Goal: Transaction & Acquisition: Book appointment/travel/reservation

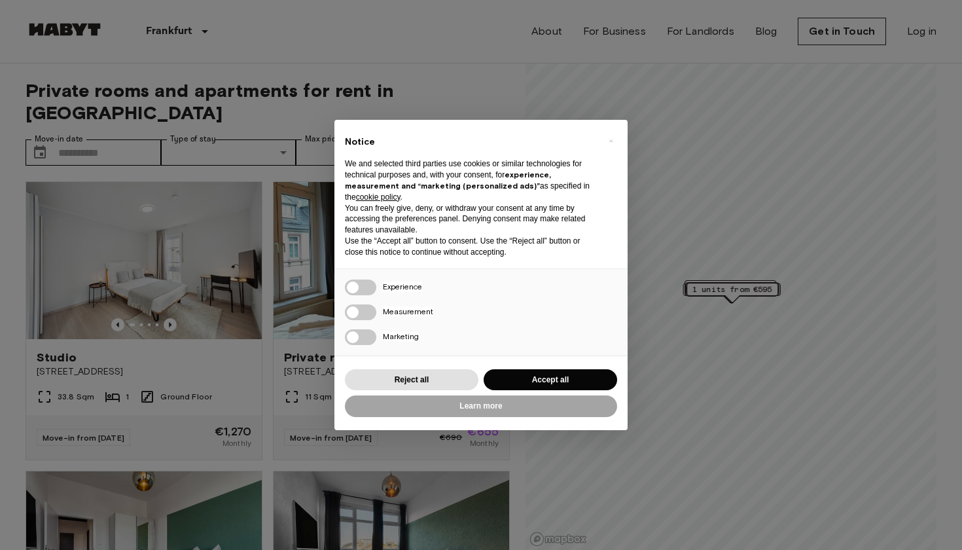
click at [488, 96] on div "× Notice We and selected third parties use cookies or similar technologies for …" at bounding box center [481, 275] width 962 height 550
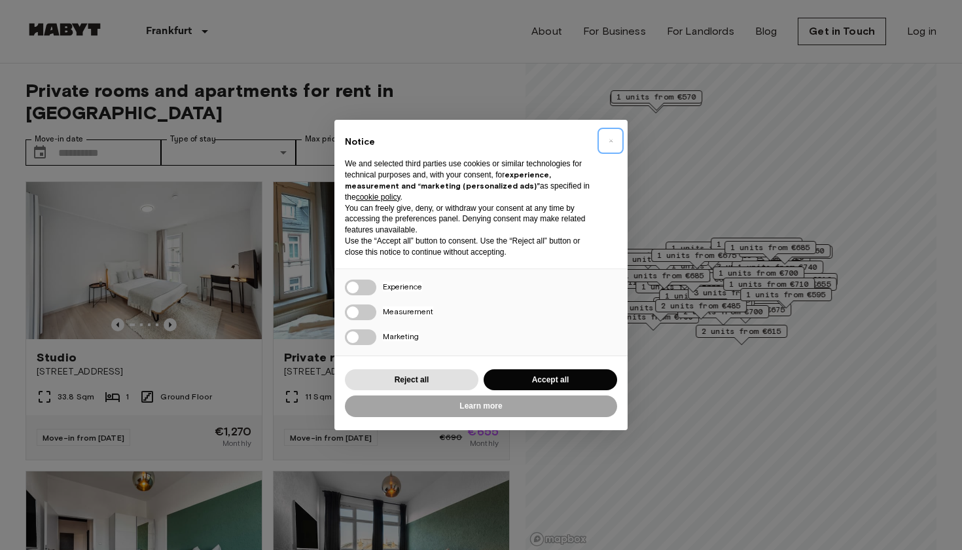
click at [605, 143] on button "×" at bounding box center [610, 140] width 21 height 21
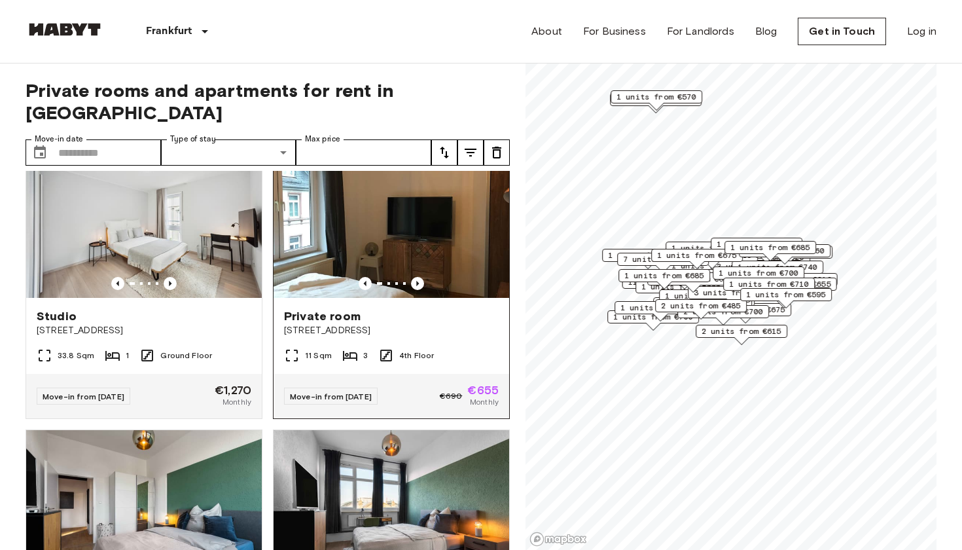
scroll to position [22, 0]
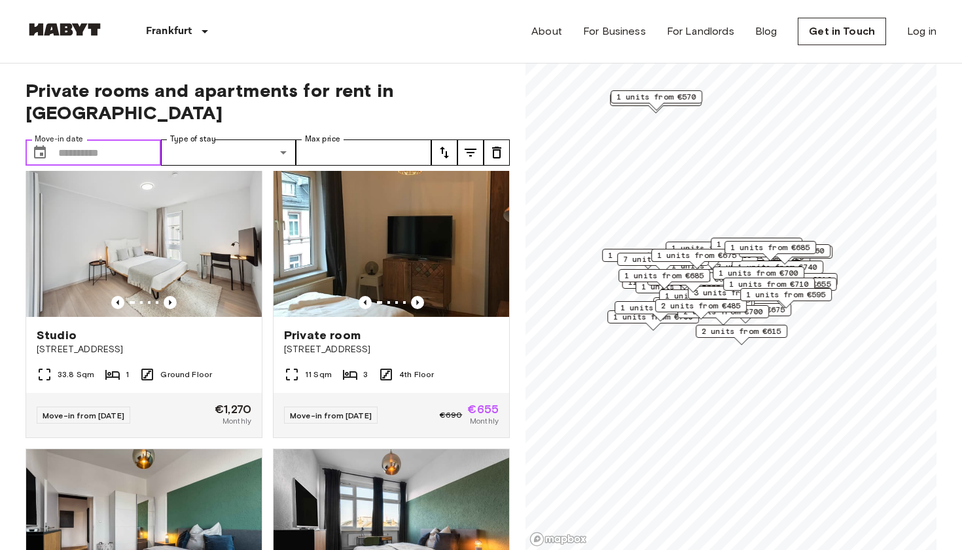
click at [107, 139] on input "Move-in date" at bounding box center [109, 152] width 103 height 26
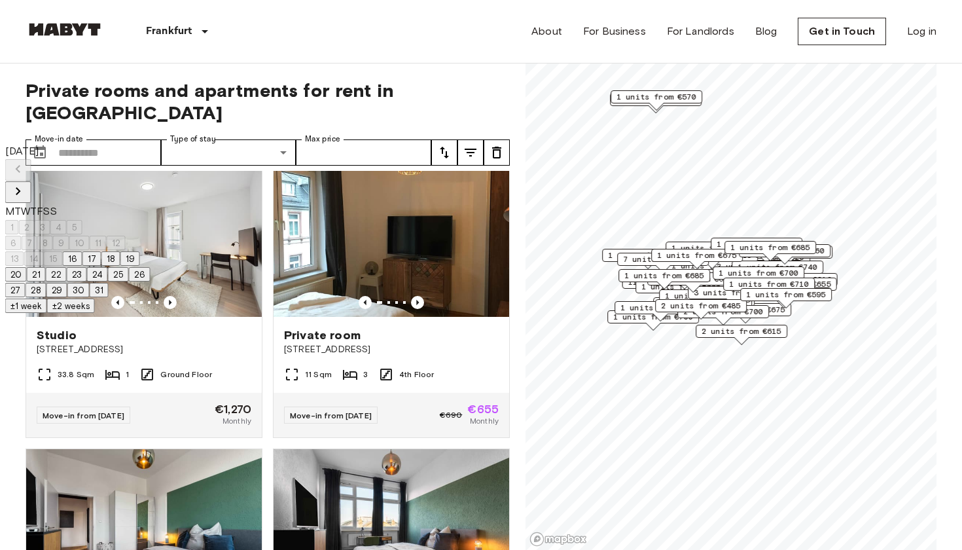
click at [27, 282] on button "20" at bounding box center [16, 274] width 22 height 14
type input "**********"
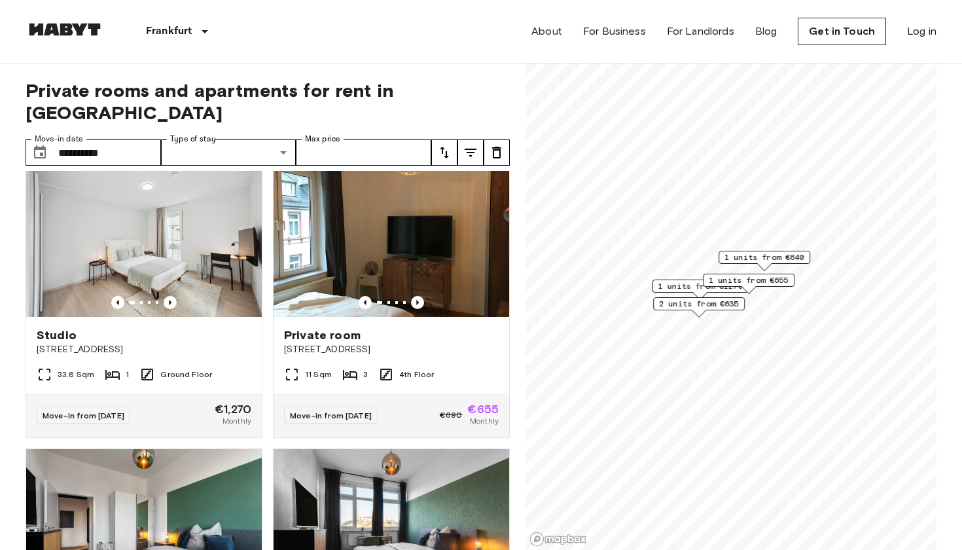
click at [444, 145] on icon "tune" at bounding box center [445, 153] width 16 height 16
click at [473, 145] on icon "tune" at bounding box center [471, 153] width 16 height 16
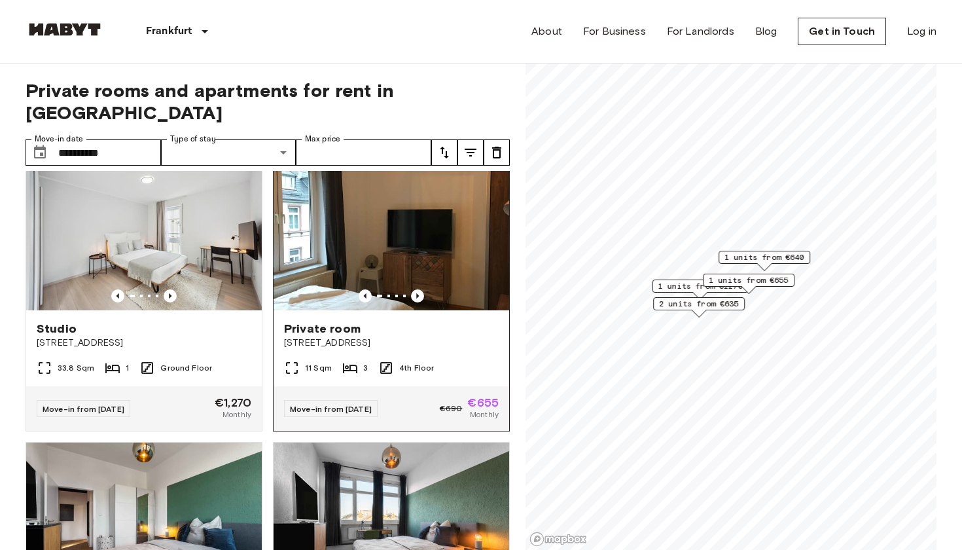
scroll to position [27, 0]
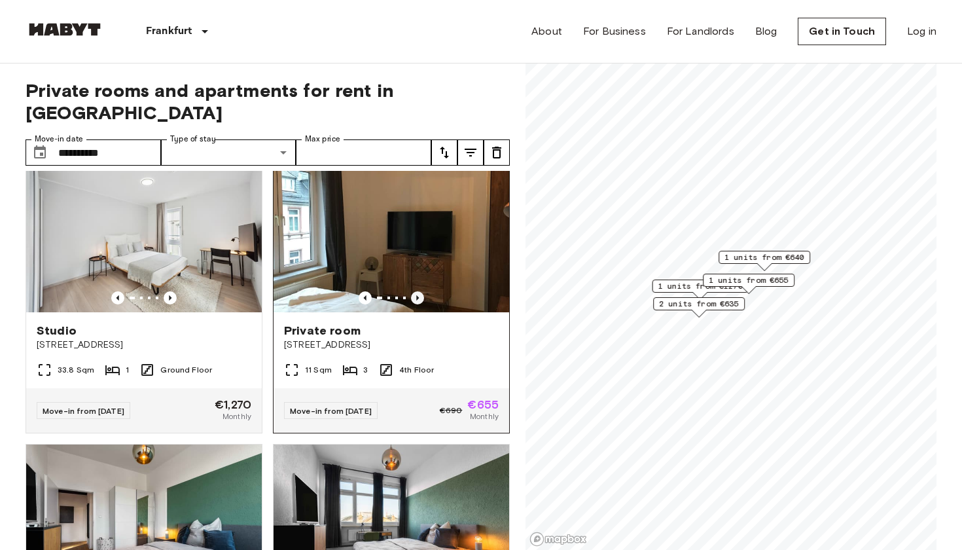
click at [418, 291] on icon "Previous image" at bounding box center [417, 297] width 13 height 13
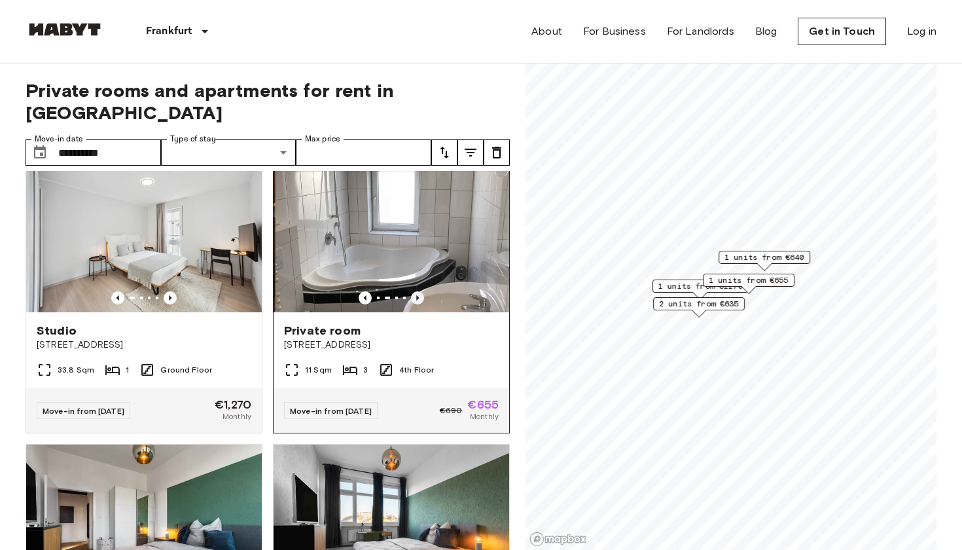
click at [418, 291] on icon "Previous image" at bounding box center [417, 297] width 13 height 13
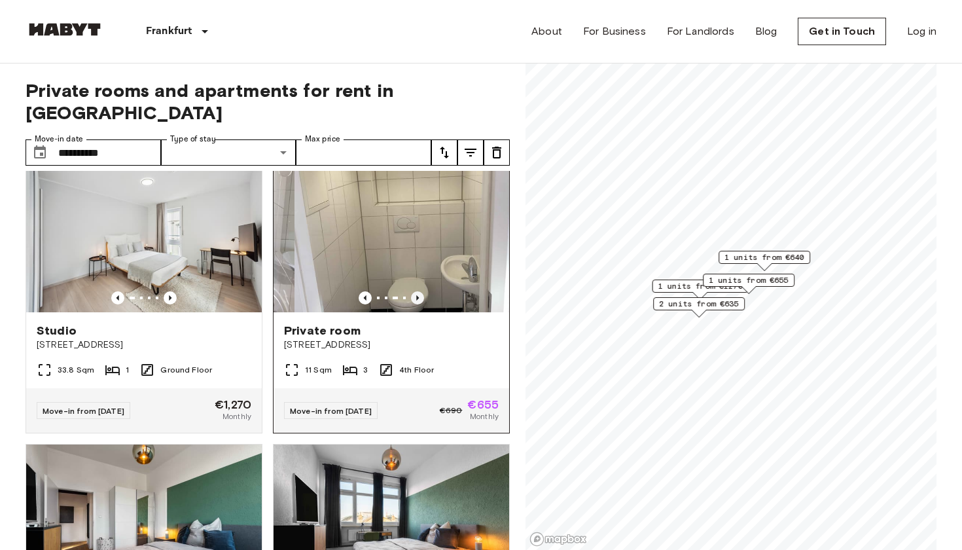
click at [418, 291] on icon "Previous image" at bounding box center [417, 297] width 13 height 13
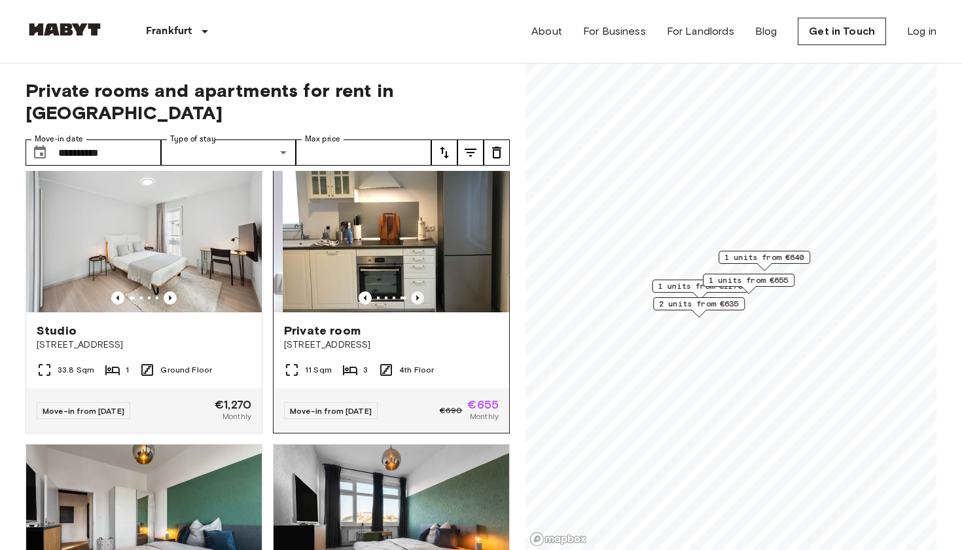
click at [418, 291] on icon "Previous image" at bounding box center [417, 297] width 13 height 13
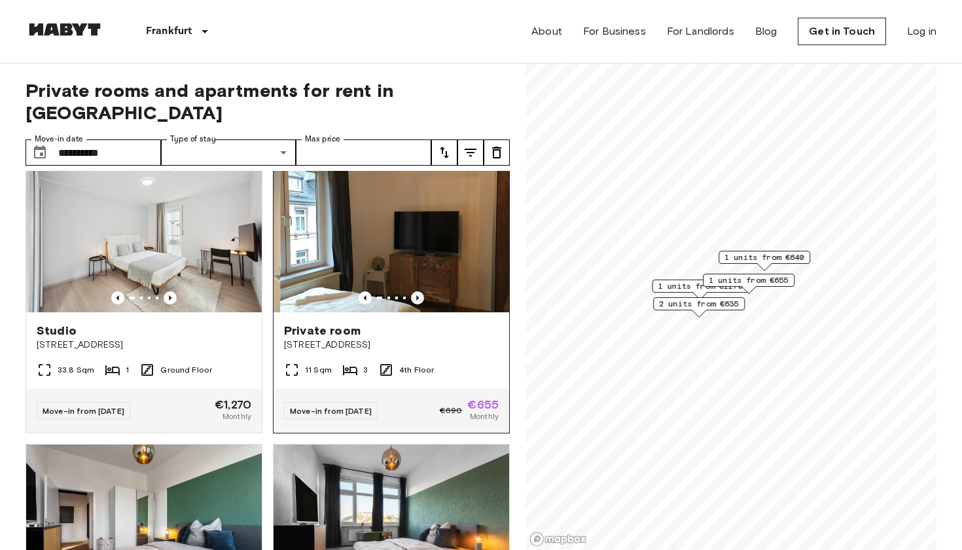
click at [418, 291] on icon "Previous image" at bounding box center [417, 297] width 13 height 13
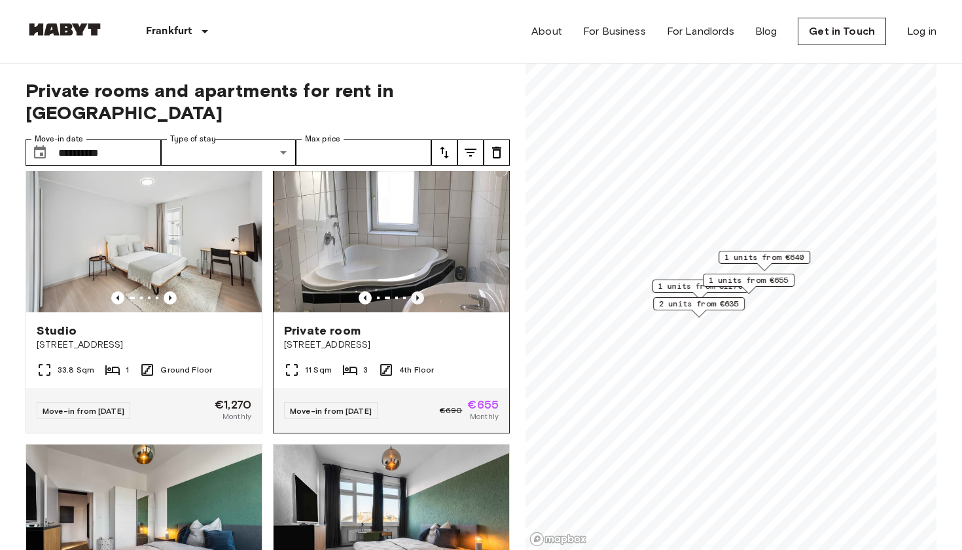
click at [418, 291] on icon "Previous image" at bounding box center [417, 297] width 13 height 13
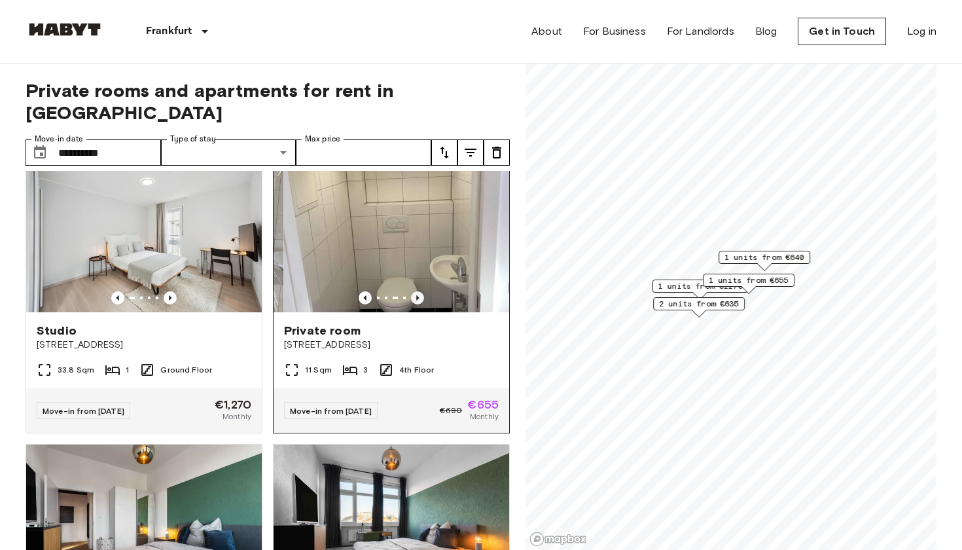
click at [418, 291] on icon "Previous image" at bounding box center [417, 297] width 13 height 13
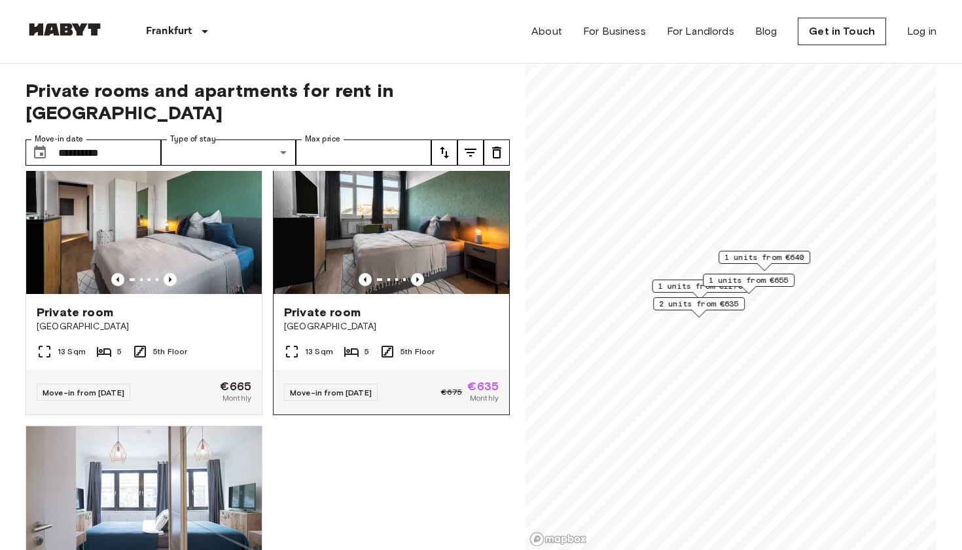
scroll to position [333, 0]
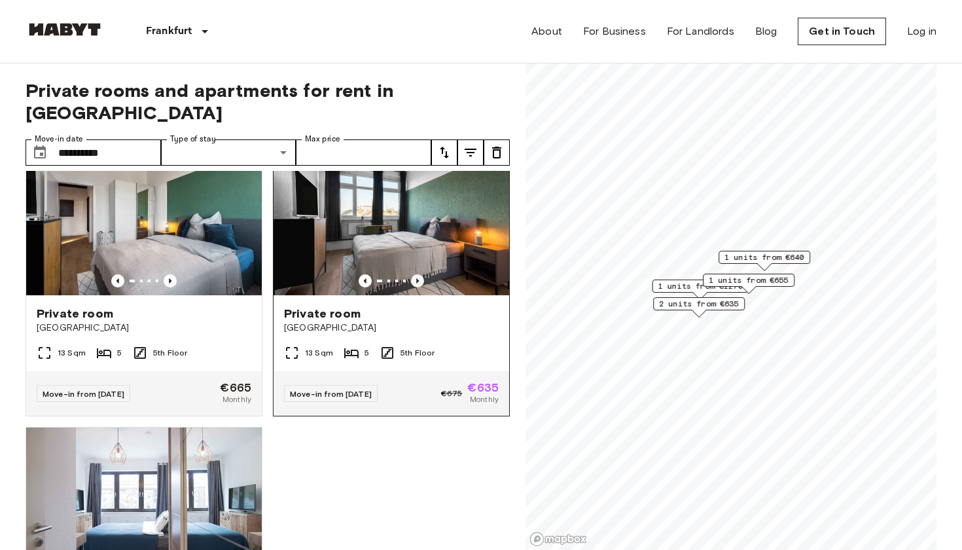
click at [421, 274] on icon "Previous image" at bounding box center [417, 280] width 13 height 13
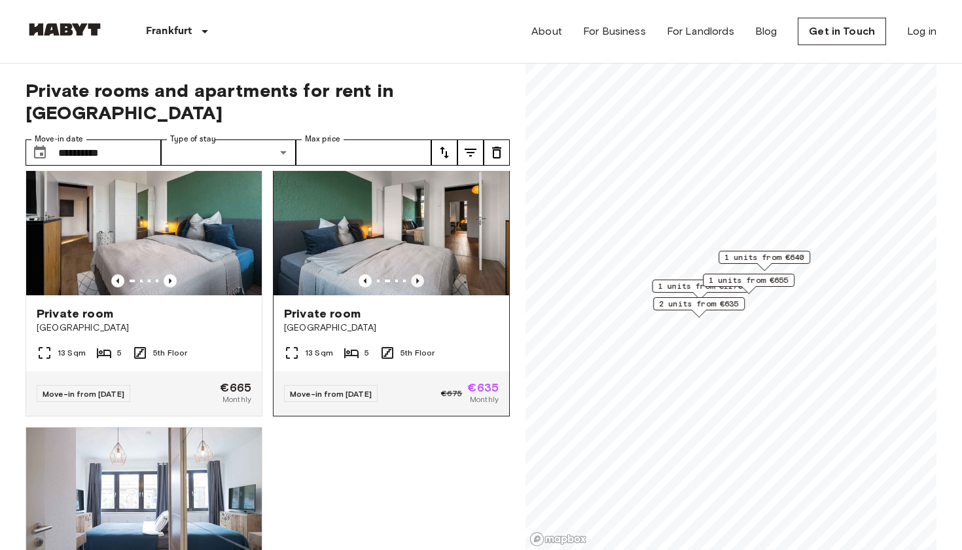
click at [421, 274] on icon "Previous image" at bounding box center [417, 280] width 13 height 13
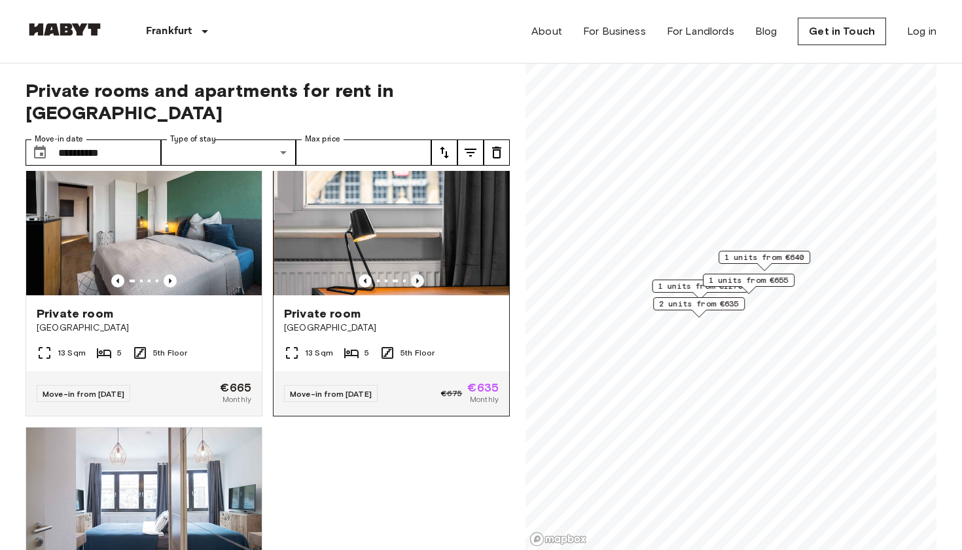
click at [421, 274] on icon "Previous image" at bounding box center [417, 280] width 13 height 13
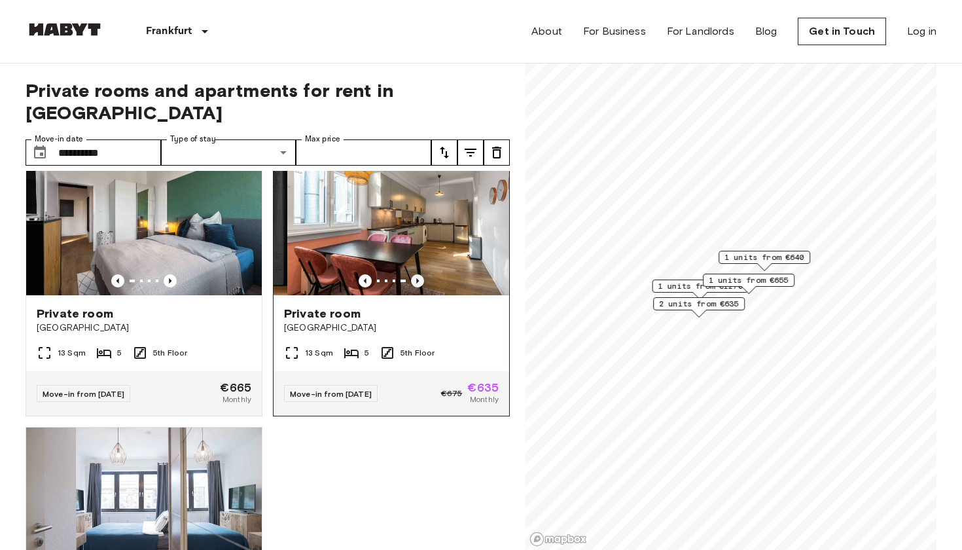
click at [421, 274] on icon "Previous image" at bounding box center [417, 280] width 13 height 13
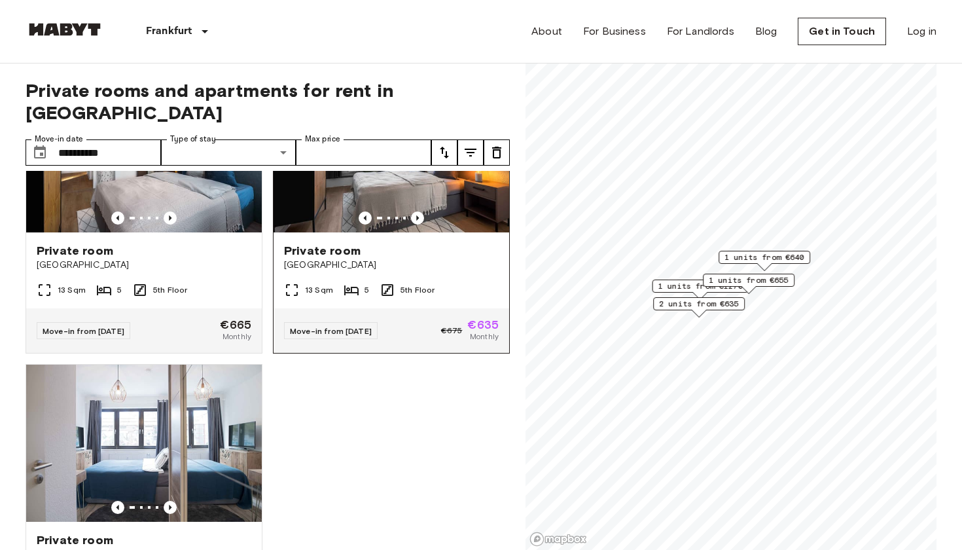
scroll to position [409, 0]
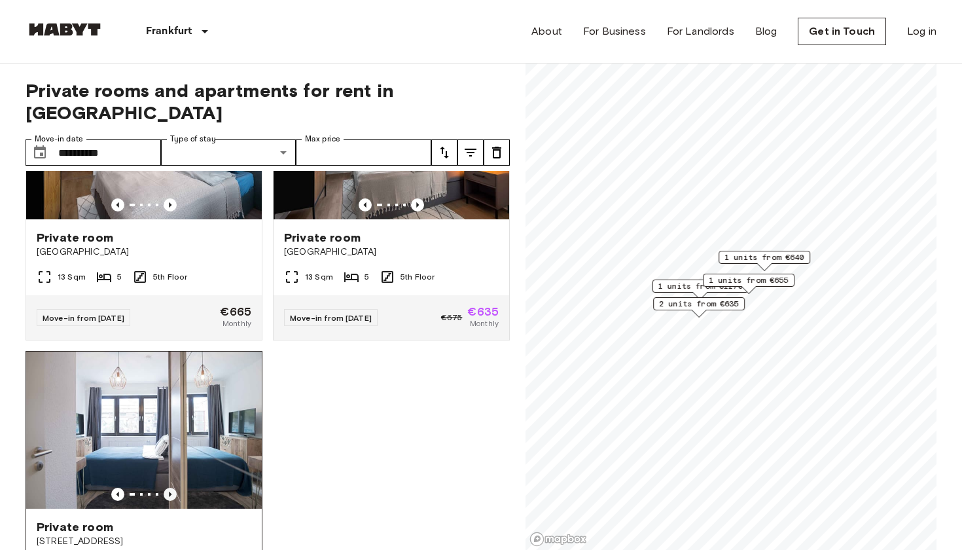
click at [170, 492] on icon "Previous image" at bounding box center [170, 494] width 3 height 5
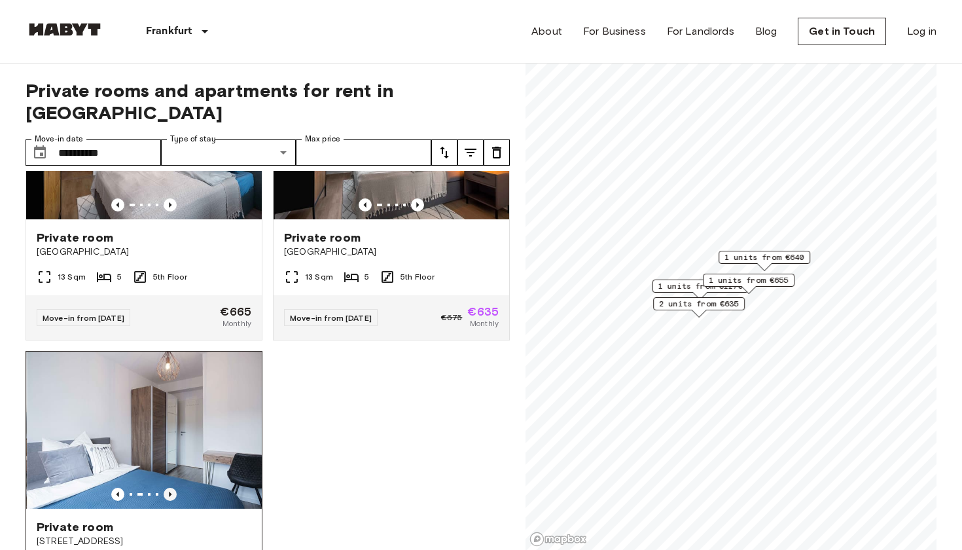
click at [170, 492] on icon "Previous image" at bounding box center [170, 494] width 3 height 5
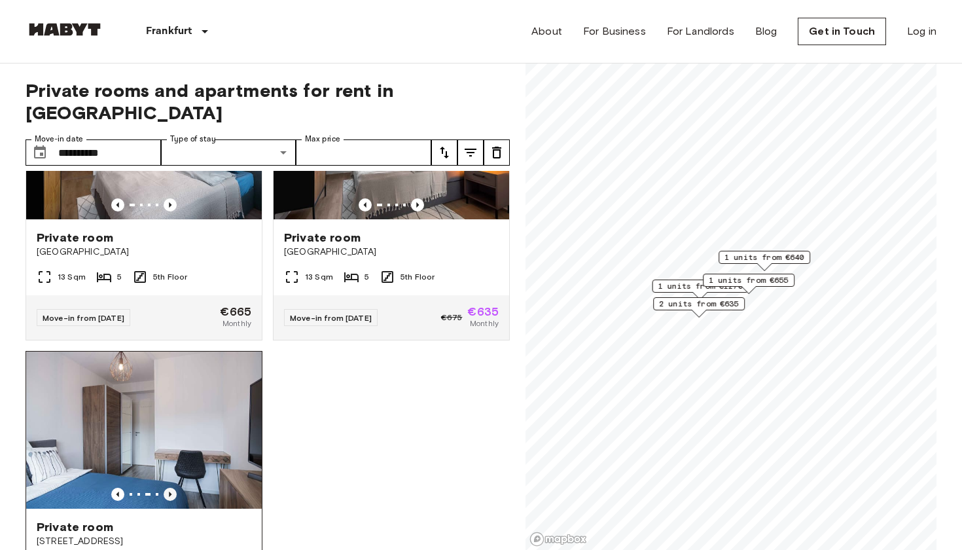
click at [170, 492] on icon "Previous image" at bounding box center [170, 494] width 3 height 5
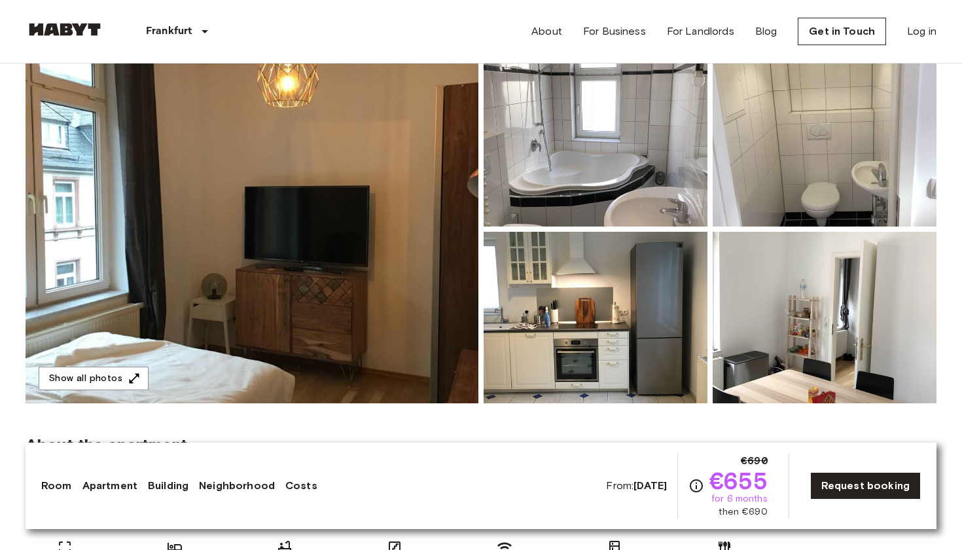
scroll to position [155, 0]
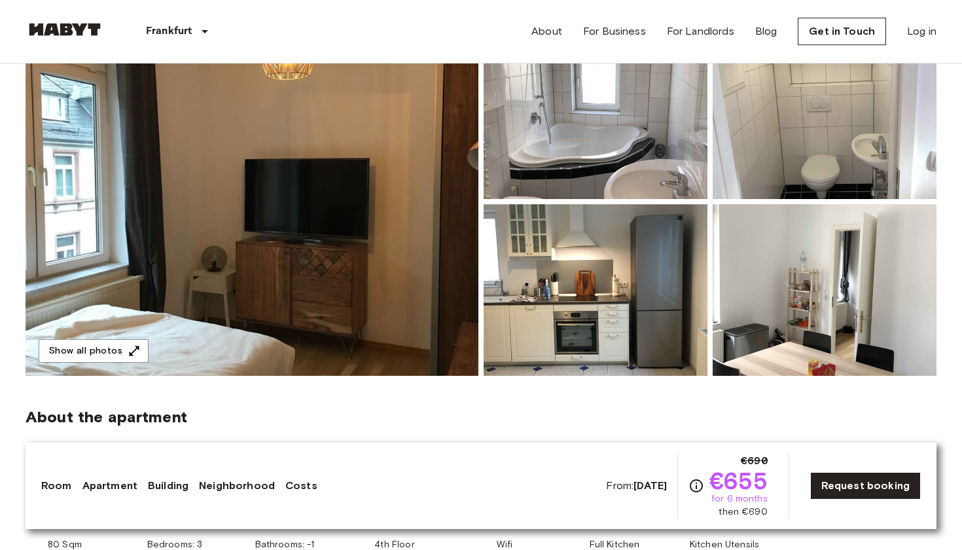
click at [445, 189] on img at bounding box center [252, 201] width 453 height 348
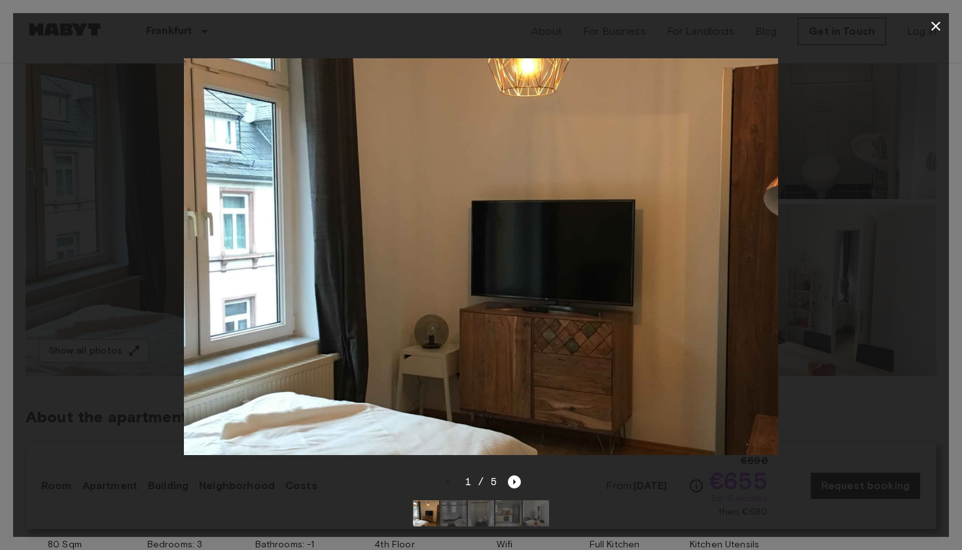
click at [799, 248] on div at bounding box center [481, 256] width 936 height 435
click at [514, 485] on icon "Next image" at bounding box center [514, 481] width 13 height 13
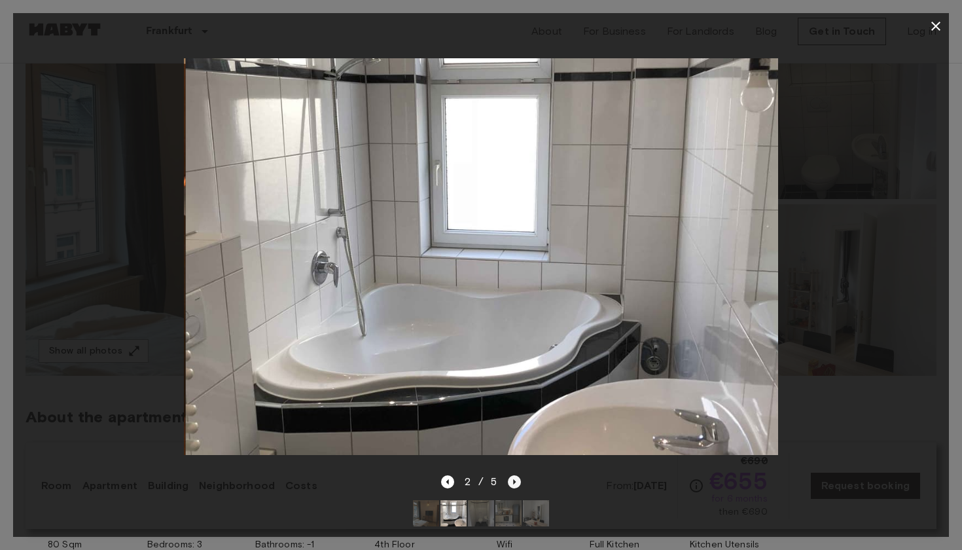
click at [514, 485] on icon "Next image" at bounding box center [514, 481] width 13 height 13
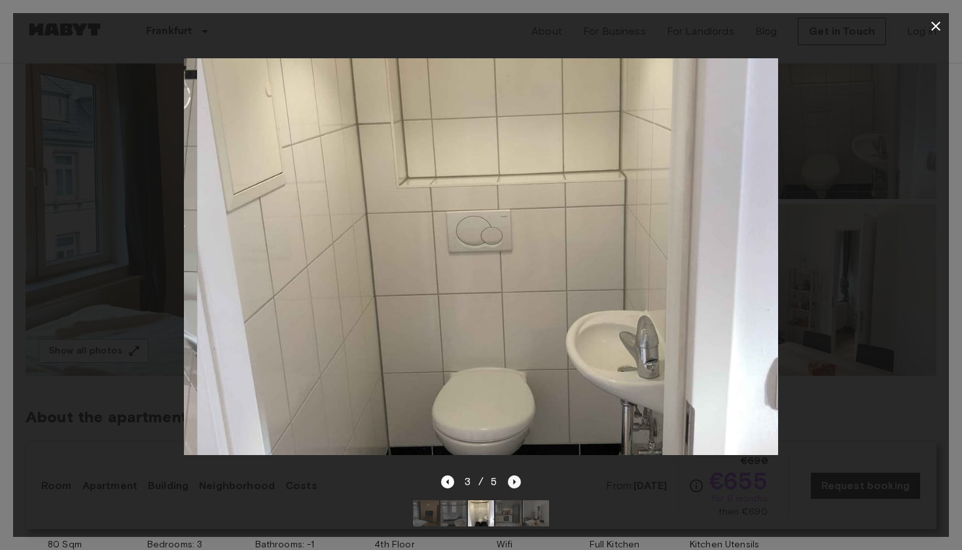
click at [514, 485] on icon "Next image" at bounding box center [514, 481] width 13 height 13
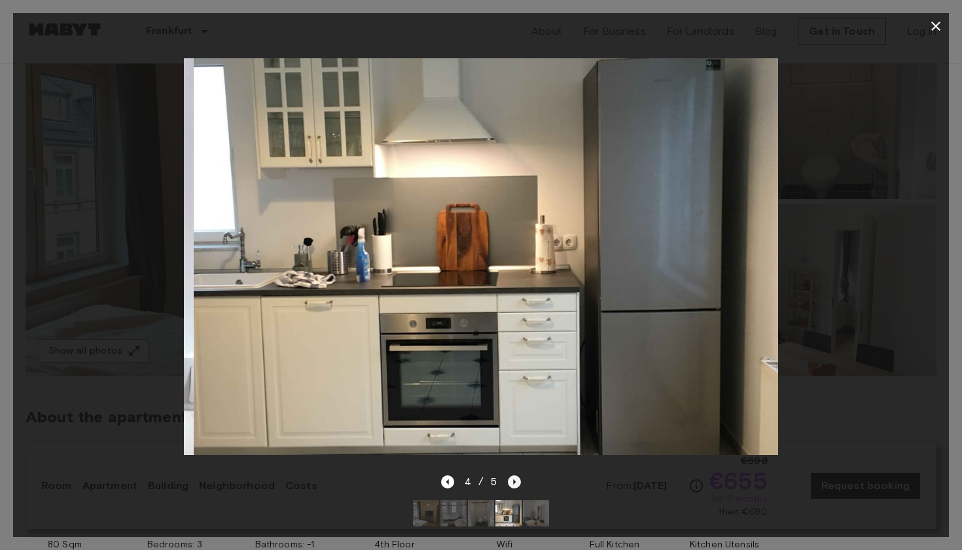
click at [514, 485] on icon "Next image" at bounding box center [514, 481] width 13 height 13
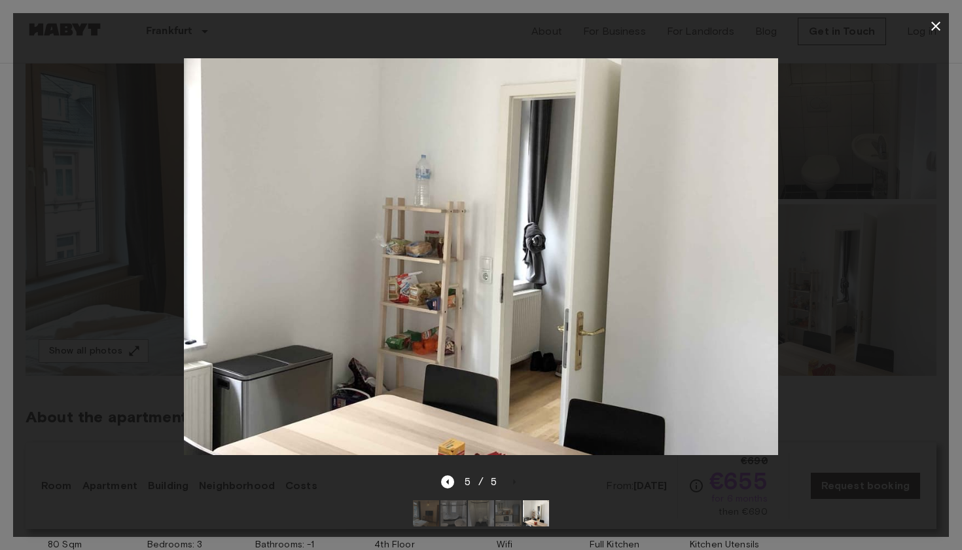
click at [584, 474] on div "5 / 5" at bounding box center [481, 505] width 936 height 63
click at [823, 356] on div at bounding box center [481, 256] width 936 height 435
click at [807, 236] on div at bounding box center [481, 256] width 936 height 435
click at [942, 24] on icon "button" at bounding box center [936, 26] width 16 height 16
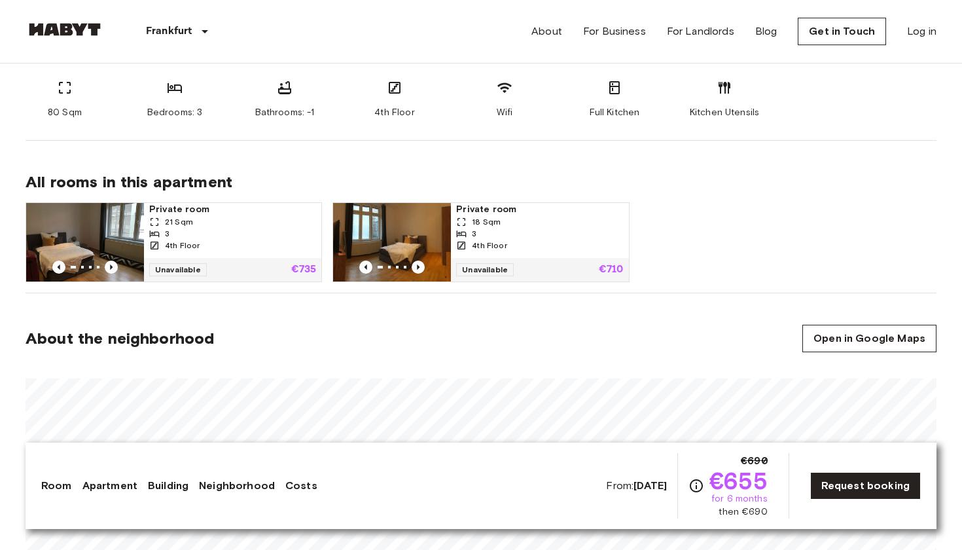
scroll to position [495, 0]
